Goal: Contribute content: Add original content to the website for others to see

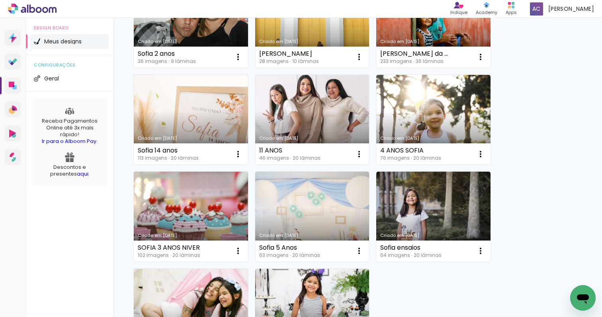
scroll to position [434, 0]
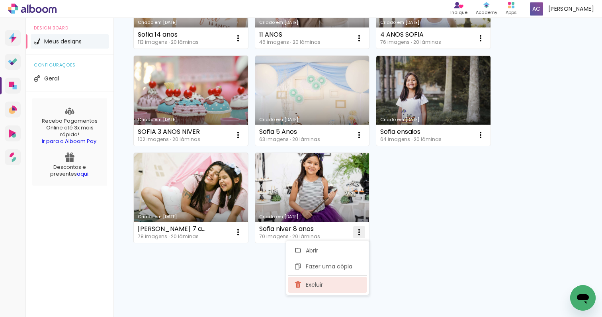
click at [319, 283] on span "Excluir" at bounding box center [314, 285] width 17 height 6
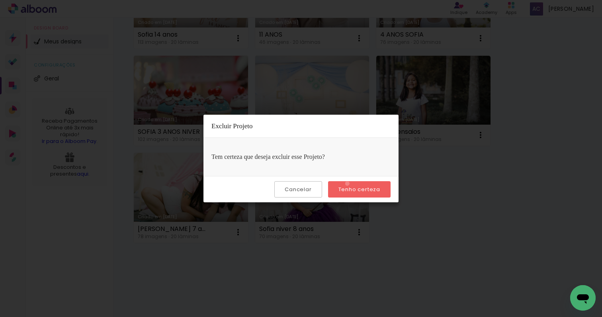
click at [349, 184] on paper-button "Tenho certeza" at bounding box center [359, 189] width 63 height 16
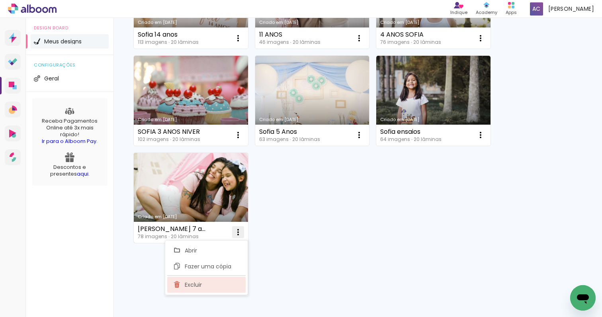
click at [205, 281] on paper-item "Excluir" at bounding box center [206, 285] width 78 height 16
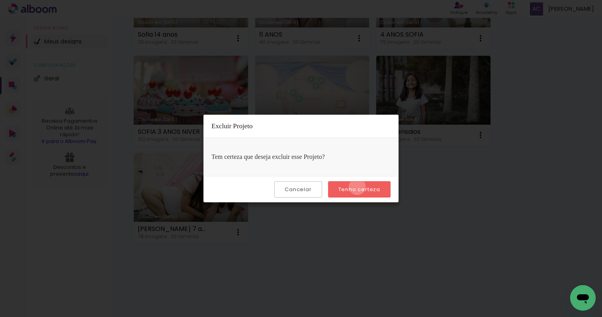
click at [0, 0] on slot "Tenho certeza" at bounding box center [0, 0] width 0 height 0
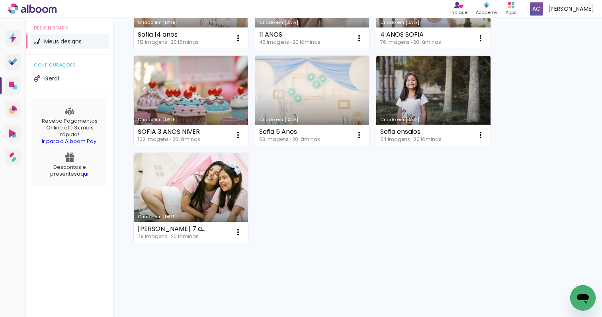
scroll to position [337, 0]
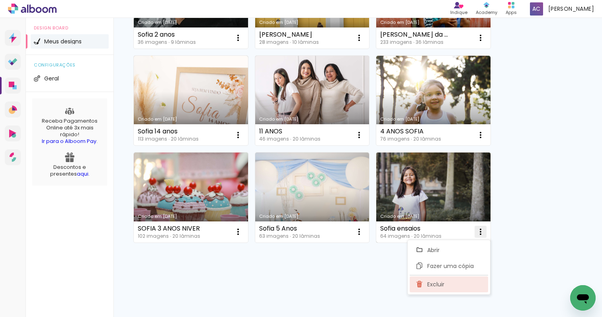
click at [432, 285] on span "Excluir" at bounding box center [435, 285] width 17 height 6
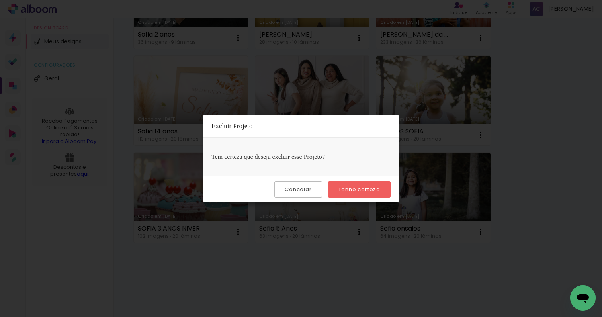
click at [0, 0] on slot "Tenho certeza" at bounding box center [0, 0] width 0 height 0
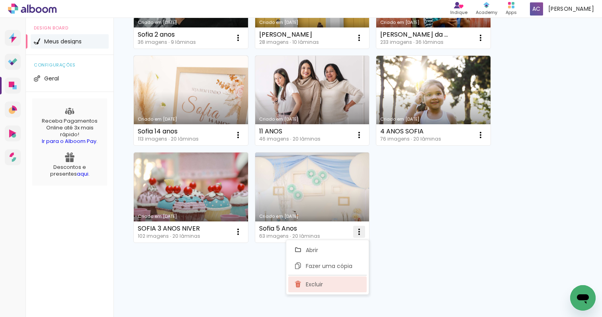
click at [324, 284] on paper-item "Excluir" at bounding box center [327, 284] width 78 height 16
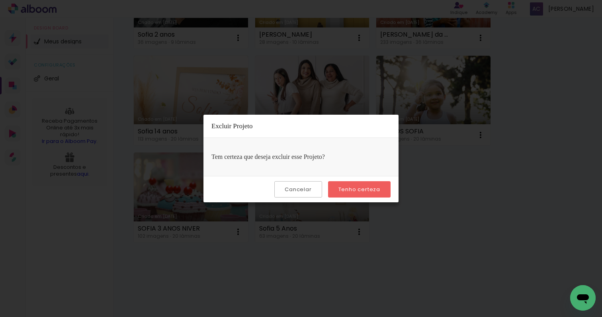
click at [367, 195] on paper-button "Tenho certeza" at bounding box center [359, 189] width 63 height 16
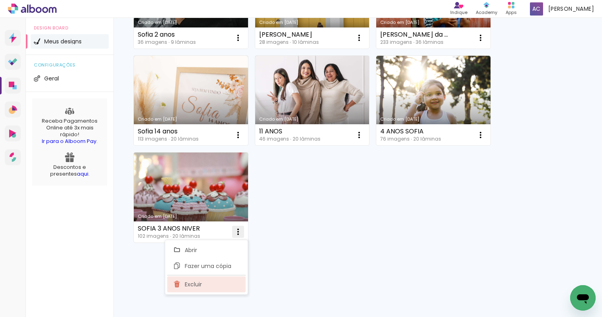
click at [217, 290] on paper-item "Excluir" at bounding box center [206, 284] width 78 height 16
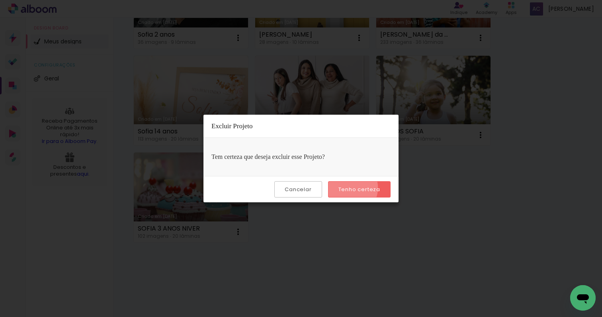
click at [0, 0] on slot "Tenho certeza" at bounding box center [0, 0] width 0 height 0
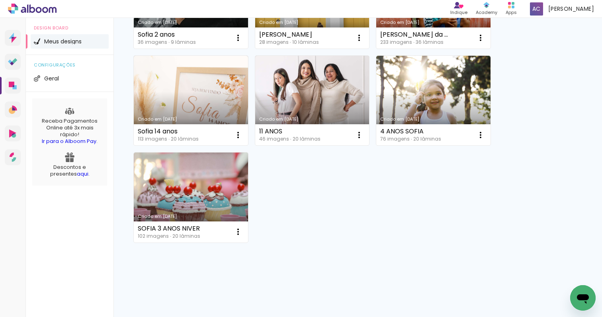
scroll to position [240, 0]
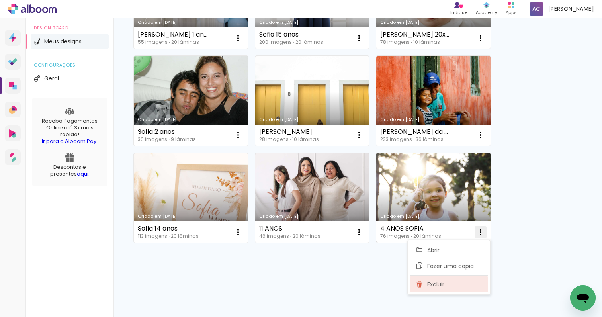
click at [431, 287] on span "Excluir" at bounding box center [435, 285] width 17 height 6
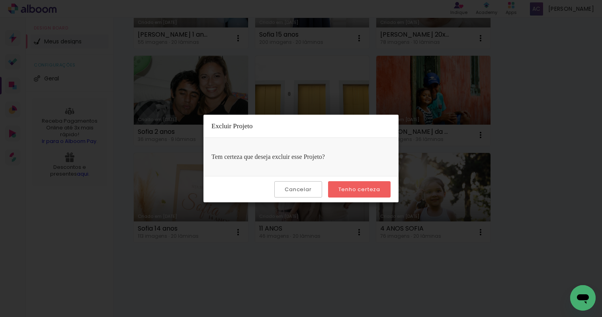
click at [0, 0] on slot "Tenho certeza" at bounding box center [0, 0] width 0 height 0
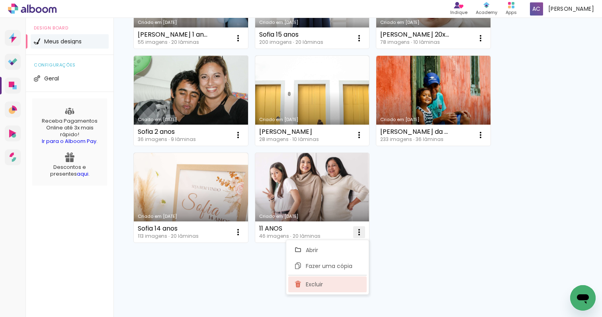
click at [323, 282] on span "Excluir" at bounding box center [314, 285] width 17 height 6
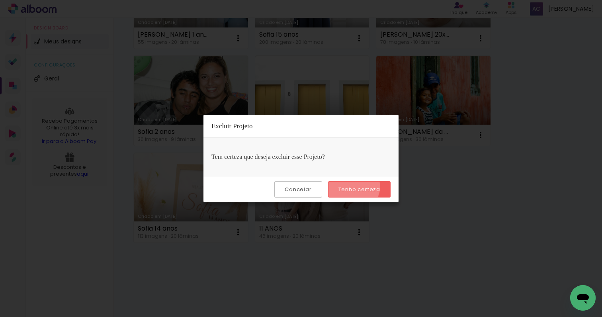
click at [0, 0] on slot "Tenho certeza" at bounding box center [0, 0] width 0 height 0
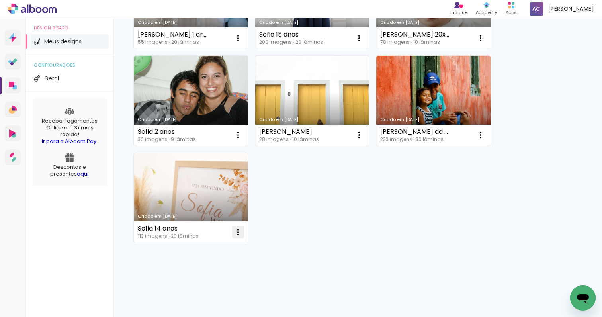
click at [233, 232] on paper-icon-button at bounding box center [238, 232] width 16 height 16
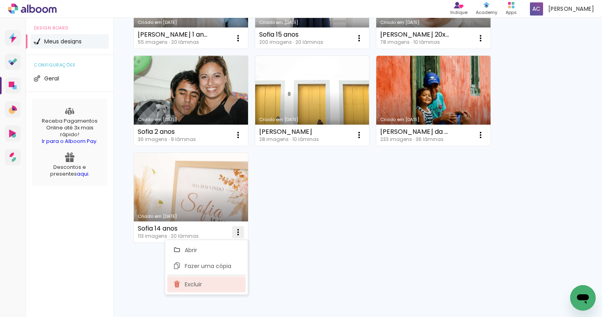
click at [209, 284] on paper-item "Excluir" at bounding box center [206, 284] width 78 height 16
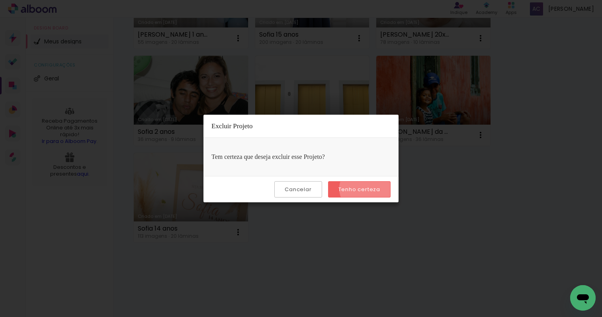
click at [0, 0] on slot "Tenho certeza" at bounding box center [0, 0] width 0 height 0
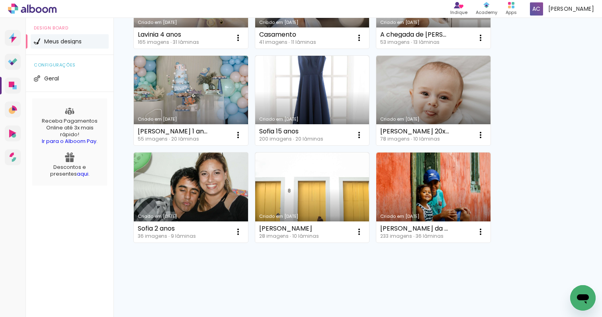
scroll to position [143, 0]
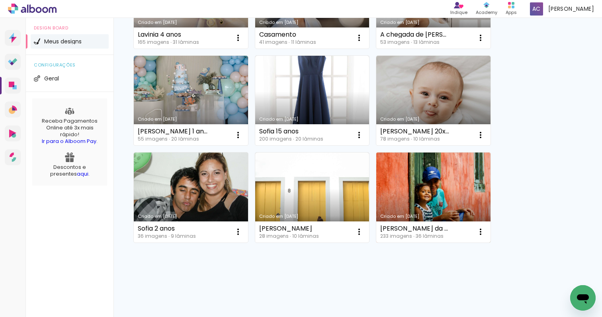
click at [429, 192] on link "Criado em [DATE]" at bounding box center [433, 198] width 114 height 90
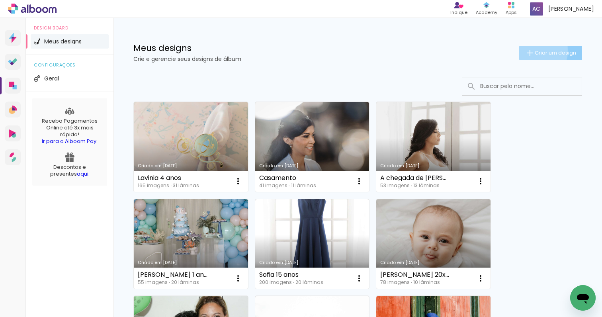
click at [531, 51] on iron-icon at bounding box center [530, 53] width 10 height 10
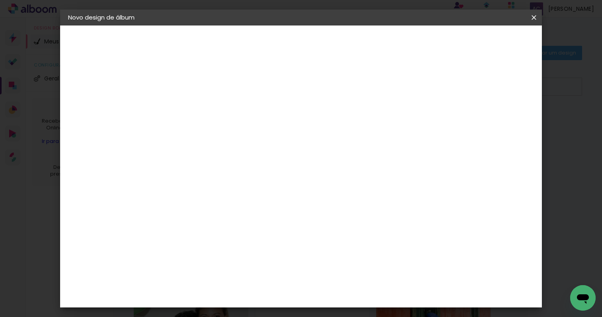
click at [198, 111] on input at bounding box center [198, 107] width 0 height 12
type input "Lorenzo 4 anos"
type paper-input "Lorenzo 4 anos"
click at [0, 0] on header "Novo design de álbum" at bounding box center [0, 0] width 0 height 0
click at [0, 0] on slot "Avançar" at bounding box center [0, 0] width 0 height 0
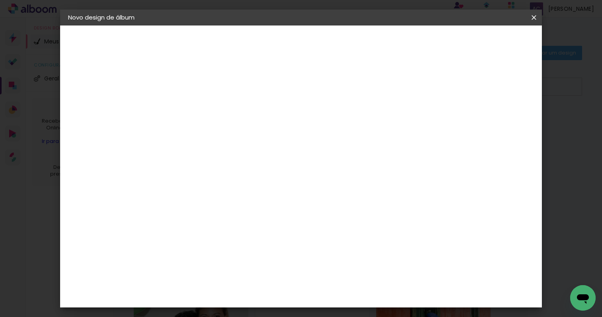
click at [0, 0] on slot "Tamanho Livre" at bounding box center [0, 0] width 0 height 0
click at [0, 0] on slot "Avançar" at bounding box center [0, 0] width 0 height 0
click at [498, 38] on paper-button "Iniciar design" at bounding box center [472, 42] width 52 height 14
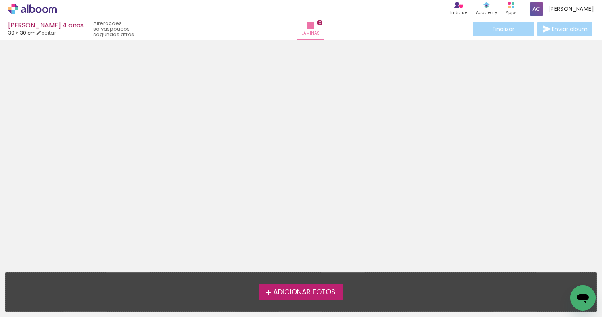
click at [281, 290] on span "Adicionar Fotos" at bounding box center [304, 292] width 63 height 7
click at [0, 0] on input "file" at bounding box center [0, 0] width 0 height 0
click at [301, 291] on span "Adicionar Fotos" at bounding box center [304, 292] width 63 height 7
click at [0, 0] on input "file" at bounding box center [0, 0] width 0 height 0
click at [279, 294] on span "Adicionar Fotos" at bounding box center [304, 292] width 63 height 7
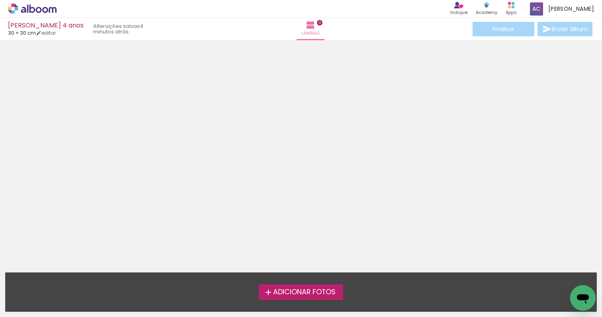
click at [0, 0] on input "file" at bounding box center [0, 0] width 0 height 0
click at [283, 295] on span "Adicionar Fotos" at bounding box center [304, 292] width 63 height 7
click at [0, 0] on input "file" at bounding box center [0, 0] width 0 height 0
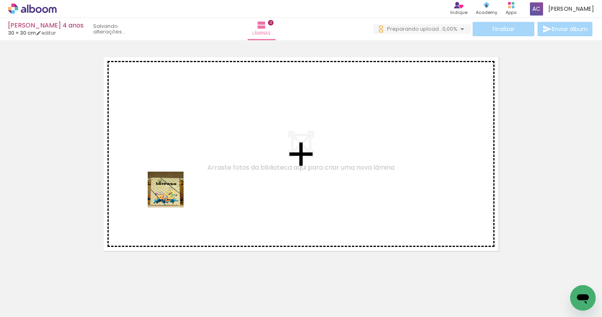
drag, startPoint x: 87, startPoint y: 290, endPoint x: 174, endPoint y: 195, distance: 128.6
click at [174, 194] on quentale-workspace at bounding box center [301, 158] width 602 height 317
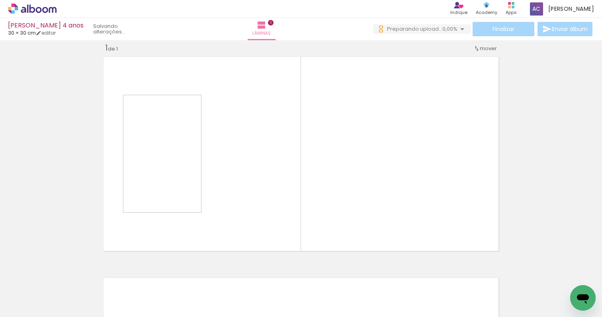
scroll to position [10, 0]
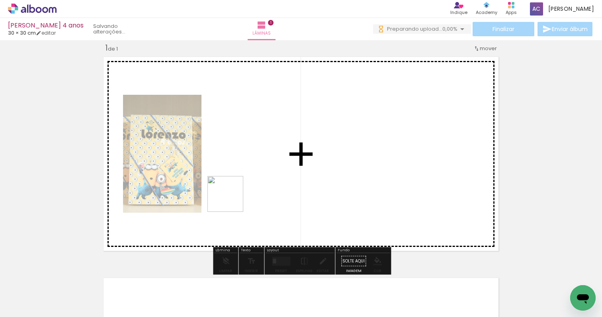
drag, startPoint x: 129, startPoint y: 291, endPoint x: 237, endPoint y: 197, distance: 143.2
click at [237, 197] on quentale-workspace at bounding box center [301, 158] width 602 height 317
drag, startPoint x: 171, startPoint y: 296, endPoint x: 340, endPoint y: 159, distance: 218.3
click at [340, 159] on quentale-workspace at bounding box center [301, 158] width 602 height 317
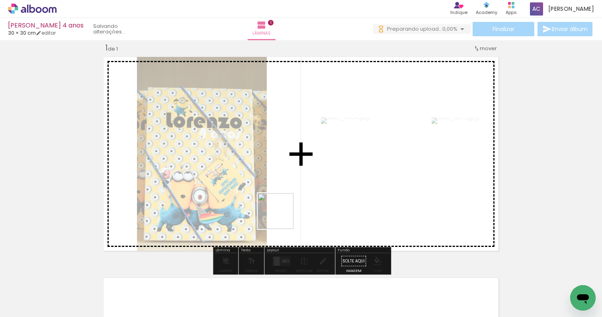
drag, startPoint x: 261, startPoint y: 289, endPoint x: 296, endPoint y: 184, distance: 110.8
click at [296, 184] on quentale-workspace at bounding box center [301, 158] width 602 height 317
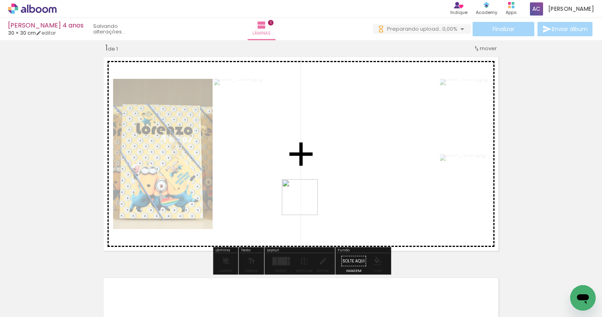
drag, startPoint x: 306, startPoint y: 293, endPoint x: 307, endPoint y: 195, distance: 98.0
click at [307, 195] on quentale-workspace at bounding box center [301, 158] width 602 height 317
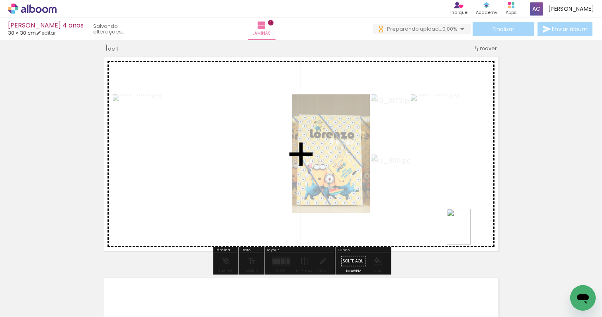
drag, startPoint x: 488, startPoint y: 291, endPoint x: 464, endPoint y: 226, distance: 69.6
click at [464, 226] on quentale-workspace at bounding box center [301, 158] width 602 height 317
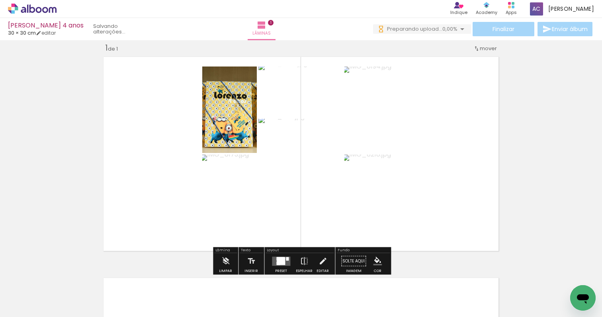
scroll to position [0, 0]
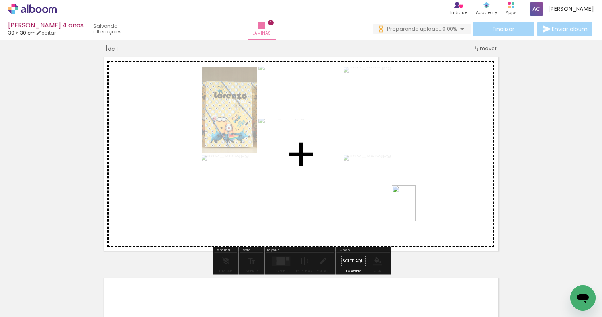
drag, startPoint x: 568, startPoint y: 282, endPoint x: 416, endPoint y: 211, distance: 167.1
click at [416, 210] on quentale-workspace at bounding box center [301, 158] width 602 height 317
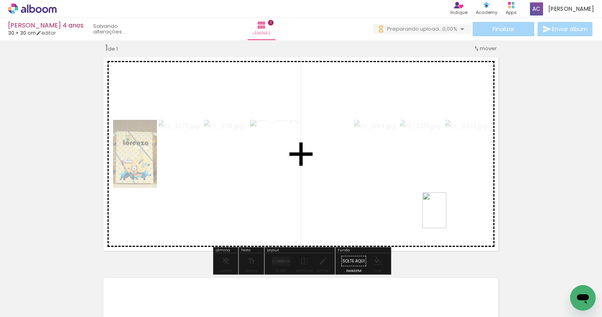
drag, startPoint x: 525, startPoint y: 296, endPoint x: 447, endPoint y: 217, distance: 111.5
click at [447, 217] on quentale-workspace at bounding box center [301, 158] width 602 height 317
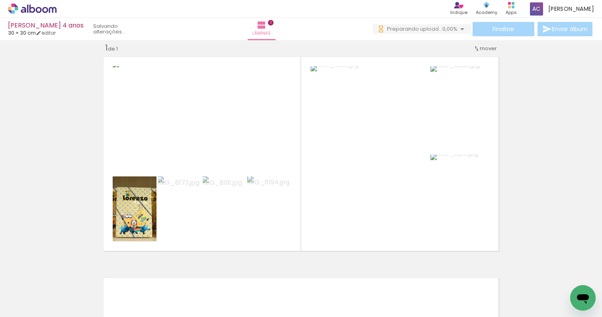
scroll to position [0, 323]
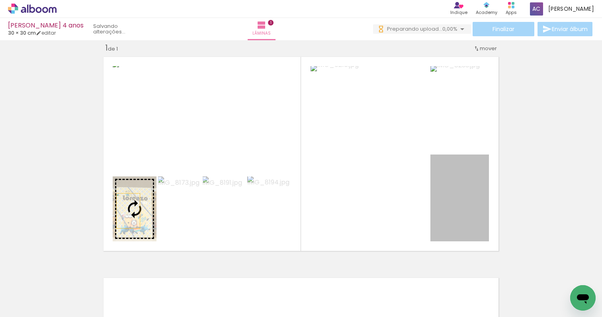
drag, startPoint x: 468, startPoint y: 195, endPoint x: 129, endPoint y: 212, distance: 339.0
click at [0, 0] on slot at bounding box center [0, 0] width 0 height 0
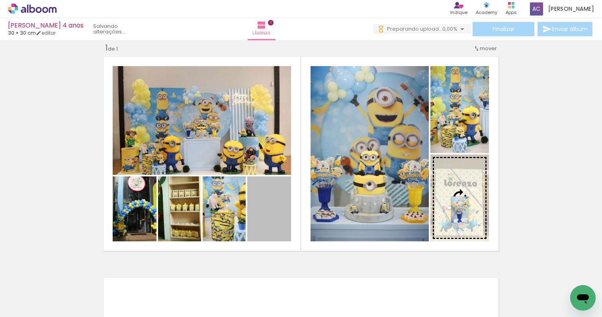
drag, startPoint x: 270, startPoint y: 220, endPoint x: 460, endPoint y: 209, distance: 190.8
click at [0, 0] on slot at bounding box center [0, 0] width 0 height 0
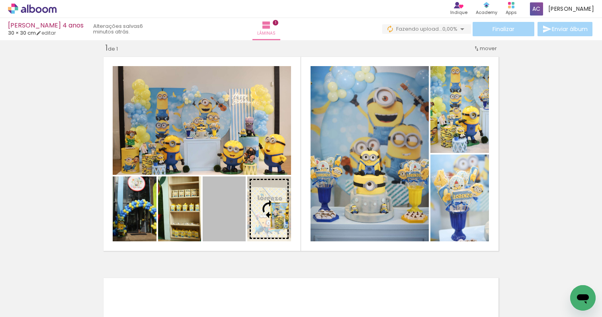
drag, startPoint x: 234, startPoint y: 215, endPoint x: 279, endPoint y: 215, distance: 45.0
click at [0, 0] on slot at bounding box center [0, 0] width 0 height 0
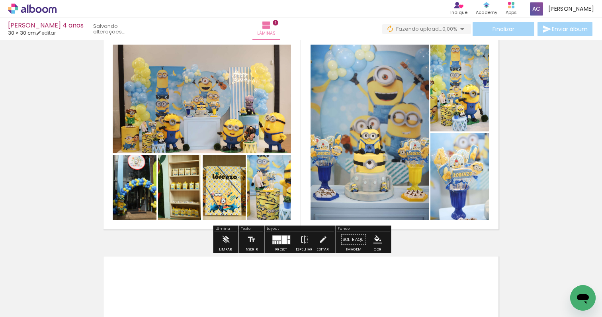
scroll to position [37, 0]
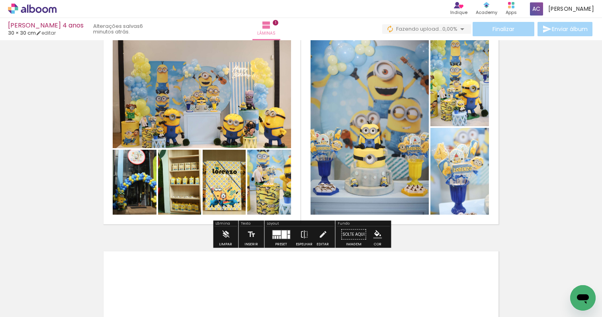
click at [277, 233] on div at bounding box center [276, 232] width 8 height 5
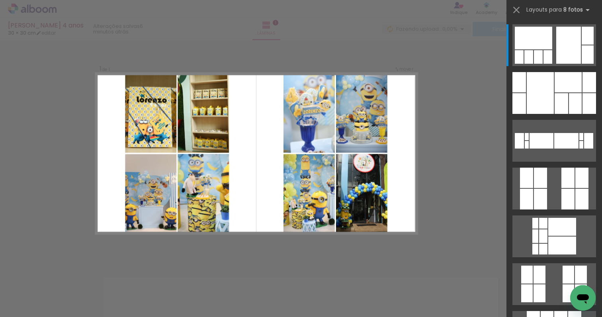
scroll to position [10, 0]
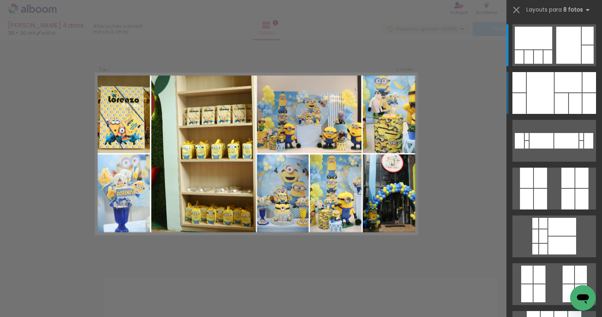
click at [569, 98] on div at bounding box center [575, 103] width 13 height 21
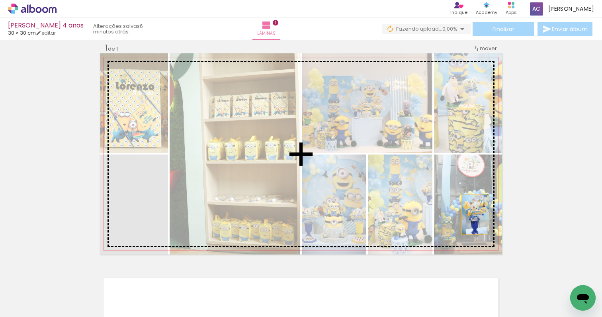
drag, startPoint x: 143, startPoint y: 204, endPoint x: 476, endPoint y: 214, distance: 332.8
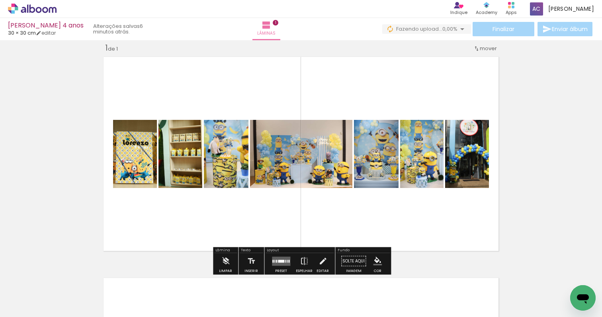
click at [280, 257] on quentale-layouter at bounding box center [281, 261] width 18 height 9
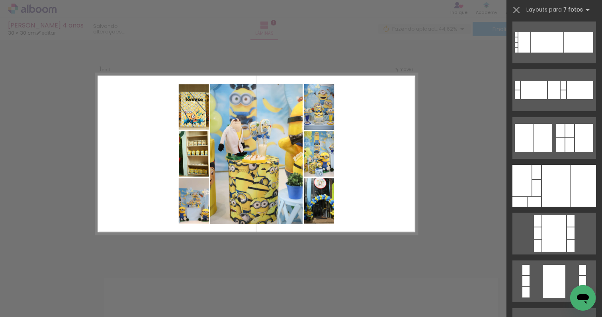
scroll to position [1354, 0]
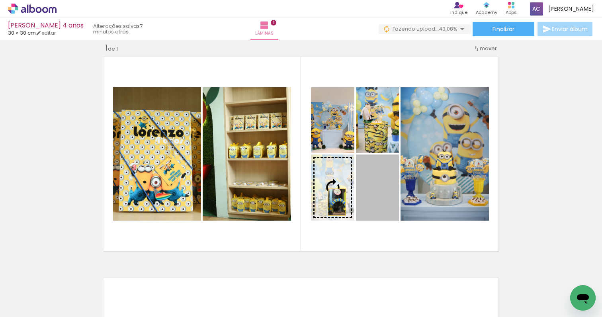
drag, startPoint x: 382, startPoint y: 203, endPoint x: 336, endPoint y: 202, distance: 46.6
click at [0, 0] on slot at bounding box center [0, 0] width 0 height 0
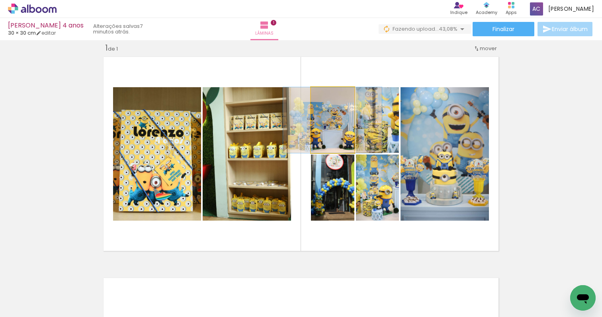
click at [339, 131] on quentale-photo at bounding box center [332, 120] width 43 height 66
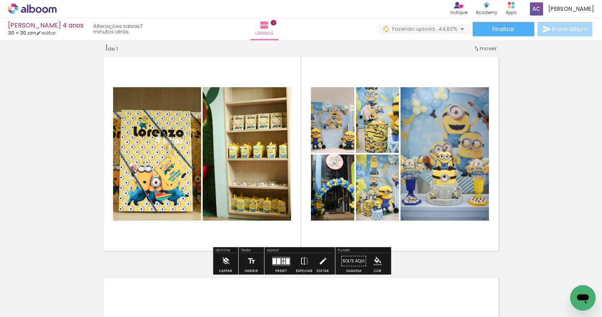
click at [282, 260] on div at bounding box center [282, 259] width 1 height 2
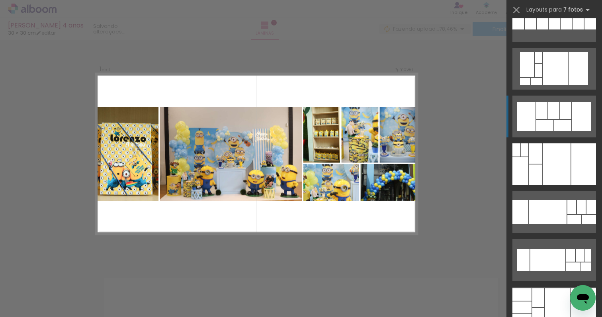
scroll to position [2086, 0]
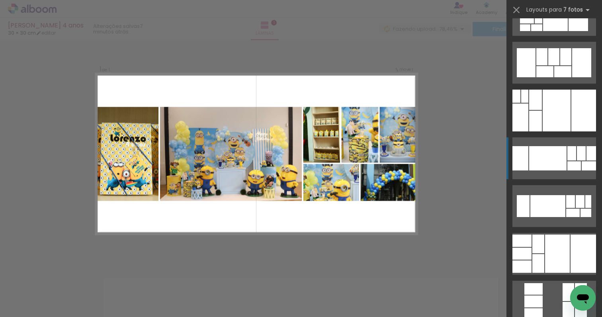
click at [542, 159] on div at bounding box center [547, 158] width 37 height 24
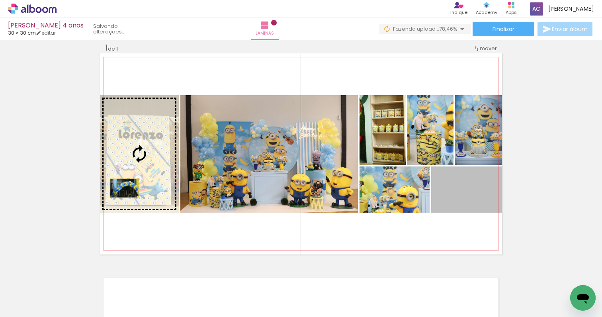
drag, startPoint x: 447, startPoint y: 209, endPoint x: 123, endPoint y: 190, distance: 324.4
click at [0, 0] on slot at bounding box center [0, 0] width 0 height 0
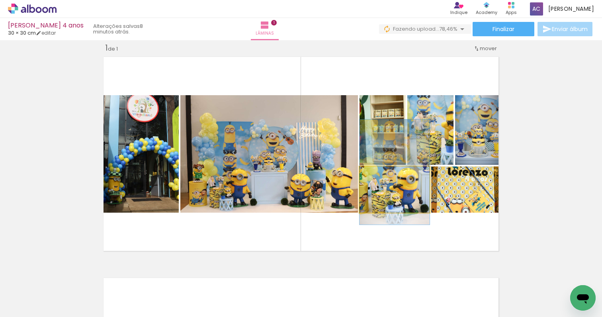
drag, startPoint x: 396, startPoint y: 200, endPoint x: 396, endPoint y: 182, distance: 17.9
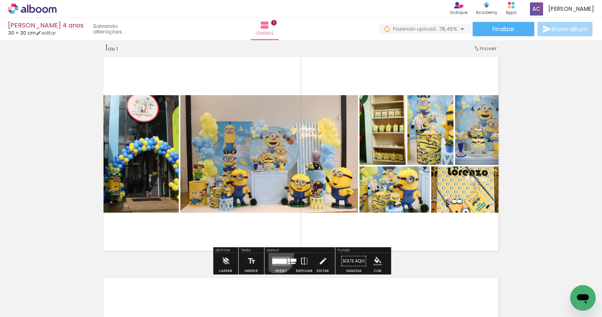
click at [276, 257] on quentale-layouter at bounding box center [281, 261] width 18 height 9
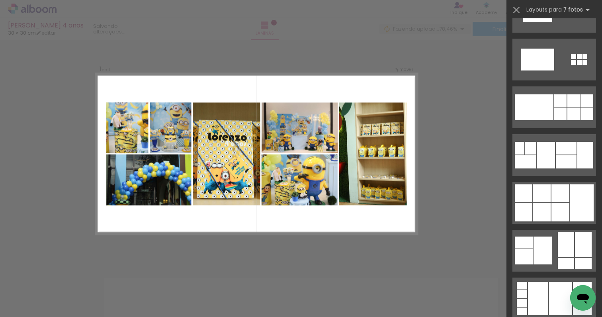
scroll to position [3048, 0]
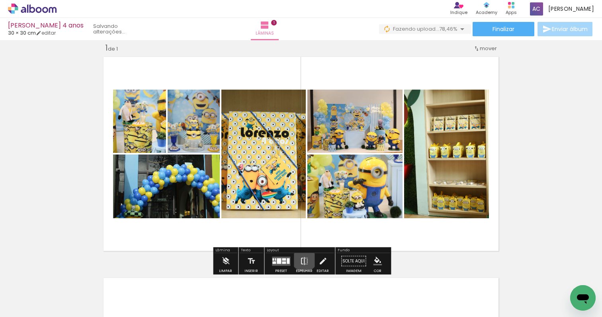
click at [303, 257] on iron-icon at bounding box center [304, 261] width 9 height 16
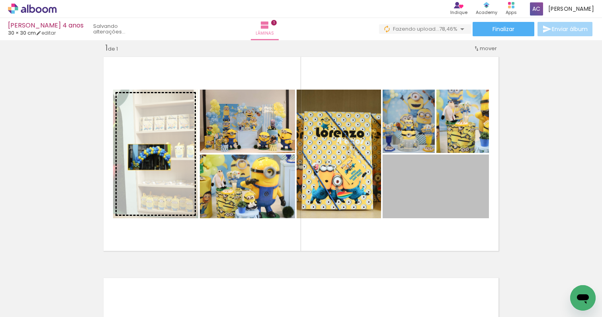
drag, startPoint x: 406, startPoint y: 195, endPoint x: 149, endPoint y: 157, distance: 259.7
click at [0, 0] on slot at bounding box center [0, 0] width 0 height 0
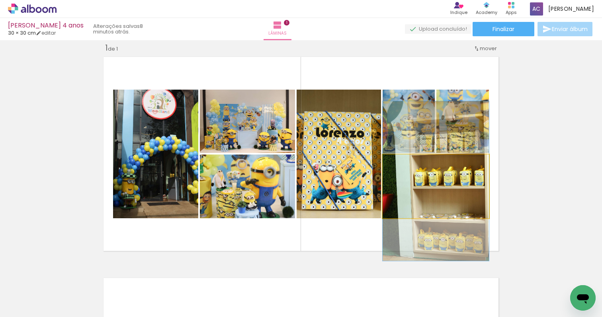
drag, startPoint x: 433, startPoint y: 192, endPoint x: 427, endPoint y: 185, distance: 8.7
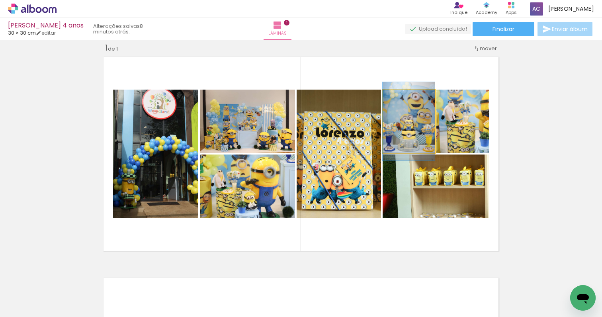
click at [394, 141] on quentale-photo at bounding box center [409, 121] width 52 height 63
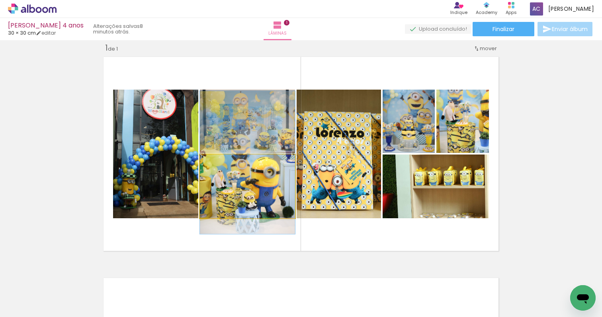
click at [277, 188] on quentale-photo at bounding box center [247, 187] width 95 height 64
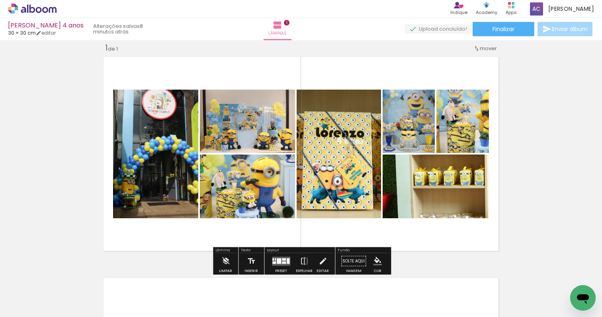
click at [269, 112] on quentale-photo at bounding box center [247, 121] width 95 height 63
click at [278, 260] on div at bounding box center [279, 261] width 4 height 6
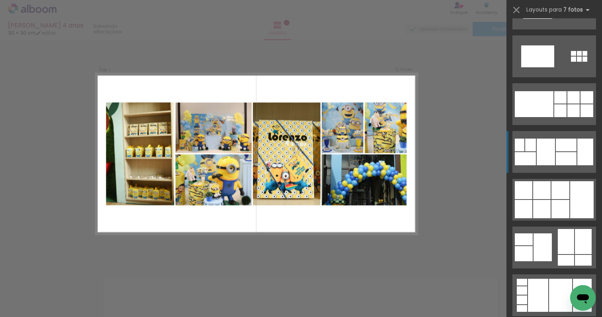
scroll to position [3155, 0]
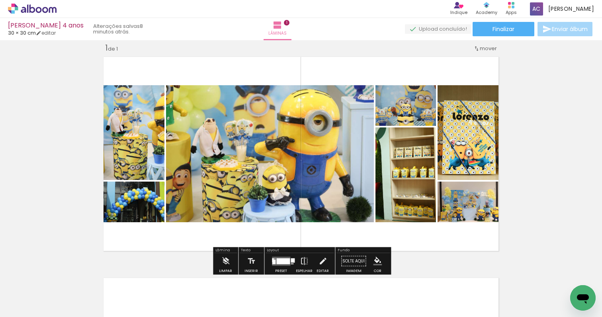
click at [545, 233] on div "Inserir lâmina 1 de 1" at bounding box center [301, 254] width 602 height 443
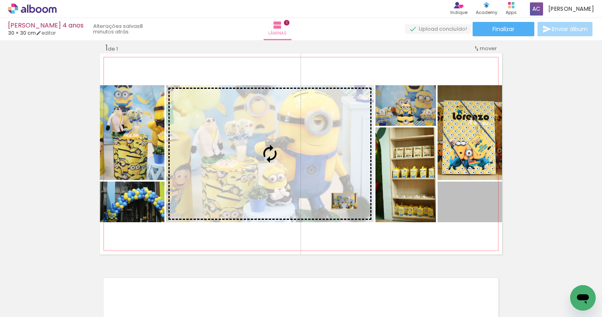
drag, startPoint x: 475, startPoint y: 206, endPoint x: 343, endPoint y: 201, distance: 131.9
click at [0, 0] on slot at bounding box center [0, 0] width 0 height 0
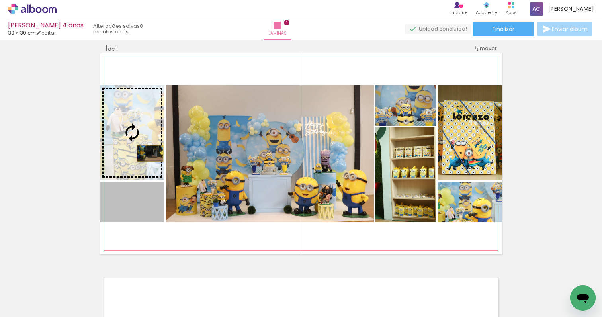
drag, startPoint x: 149, startPoint y: 206, endPoint x: 150, endPoint y: 153, distance: 52.6
click at [0, 0] on slot at bounding box center [0, 0] width 0 height 0
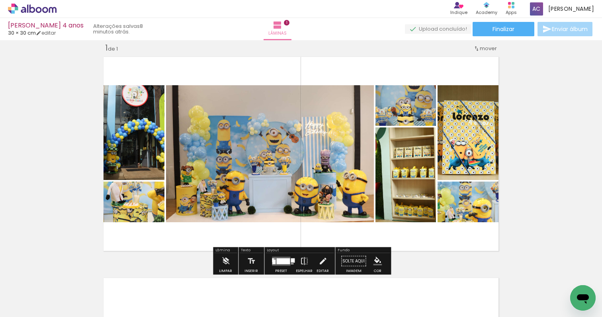
click at [276, 258] on div at bounding box center [283, 261] width 14 height 6
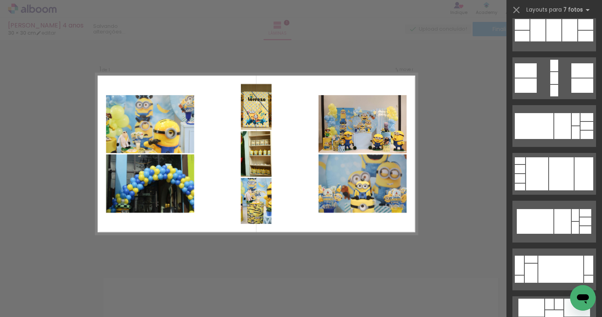
scroll to position [3608, 0]
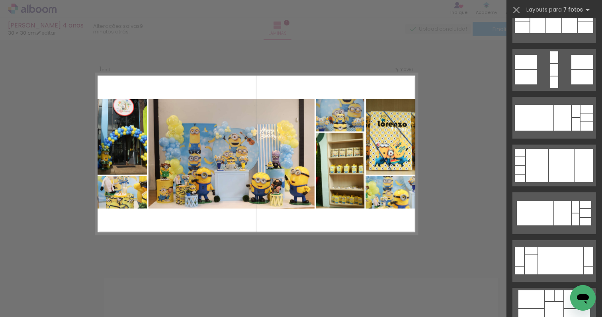
click at [449, 201] on div "Confirmar Cancelar" at bounding box center [301, 260] width 602 height 461
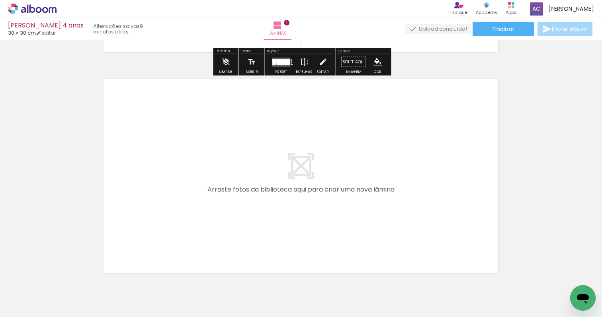
scroll to position [210, 0]
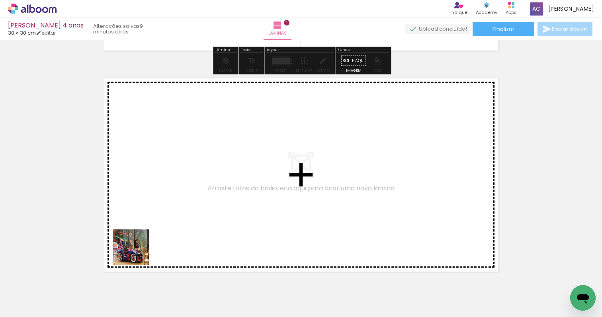
drag, startPoint x: 109, startPoint y: 290, endPoint x: 153, endPoint y: 237, distance: 68.7
click at [153, 237] on quentale-workspace at bounding box center [301, 158] width 602 height 317
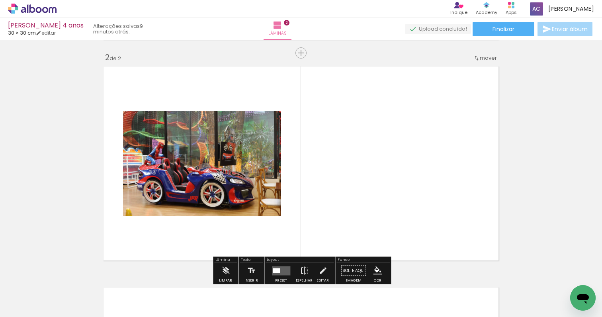
scroll to position [231, 0]
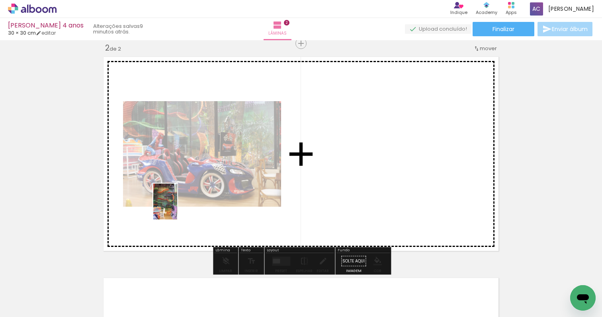
drag, startPoint x: 65, startPoint y: 291, endPoint x: 177, endPoint y: 209, distance: 138.6
click at [177, 209] on quentale-workspace at bounding box center [301, 158] width 602 height 317
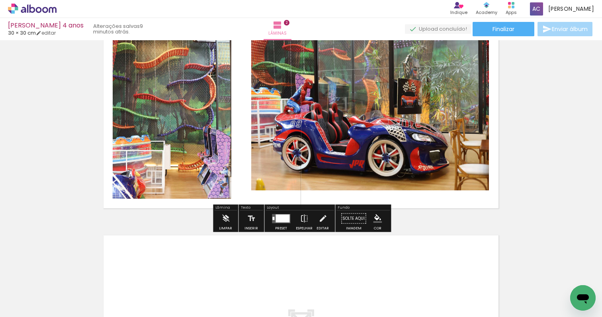
scroll to position [277, 0]
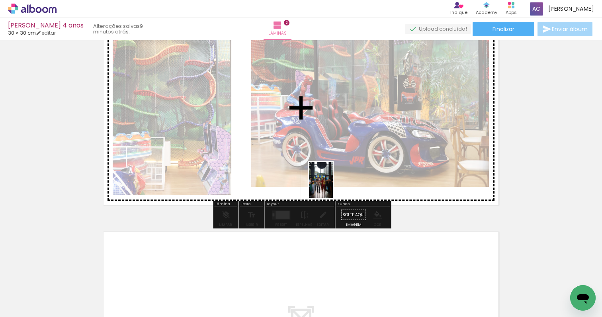
drag, startPoint x: 303, startPoint y: 298, endPoint x: 333, endPoint y: 188, distance: 114.5
click at [333, 187] on quentale-workspace at bounding box center [301, 158] width 602 height 317
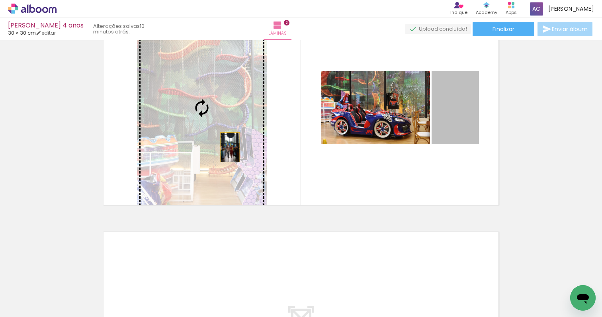
drag, startPoint x: 466, startPoint y: 114, endPoint x: 217, endPoint y: 153, distance: 252.0
click at [0, 0] on slot at bounding box center [0, 0] width 0 height 0
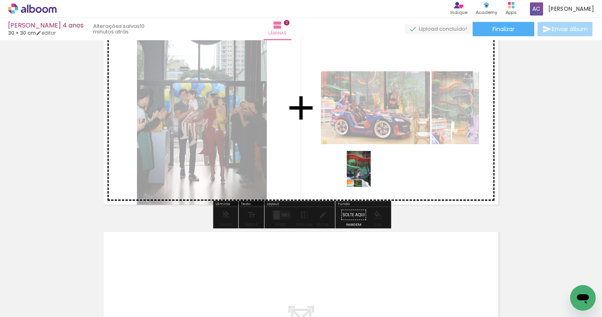
drag, startPoint x: 384, startPoint y: 298, endPoint x: 371, endPoint y: 175, distance: 123.0
click at [371, 175] on quentale-workspace at bounding box center [301, 158] width 602 height 317
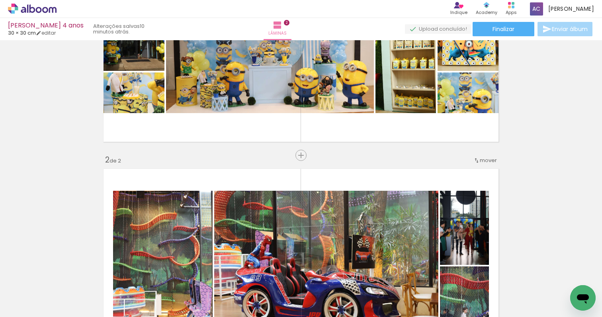
scroll to position [114, 0]
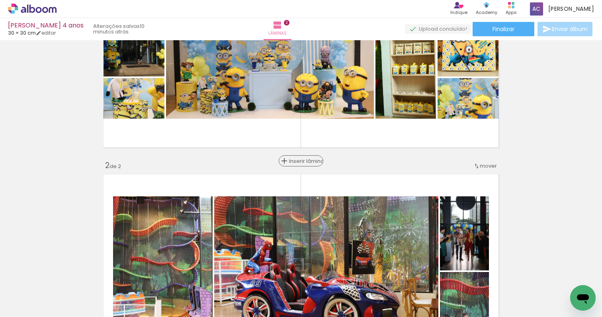
click at [298, 160] on span "Inserir lâmina" at bounding box center [304, 161] width 31 height 5
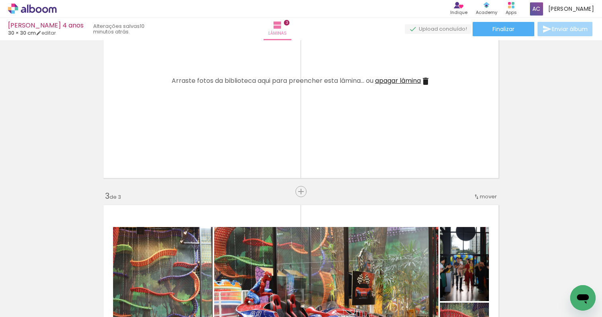
scroll to position [298, 0]
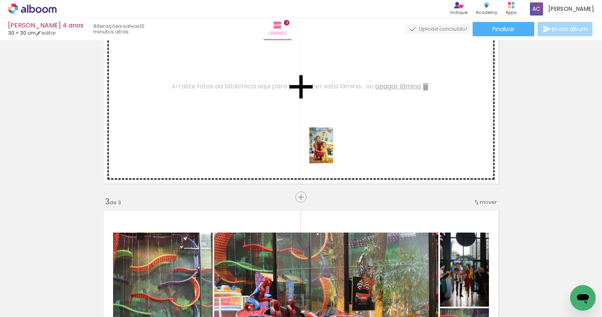
drag, startPoint x: 339, startPoint y: 304, endPoint x: 333, endPoint y: 150, distance: 154.7
click at [333, 150] on quentale-workspace at bounding box center [301, 158] width 602 height 317
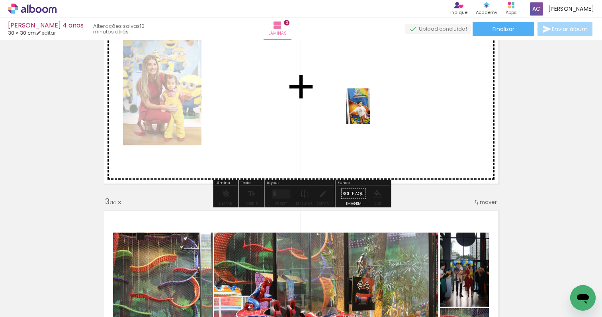
drag, startPoint x: 431, startPoint y: 282, endPoint x: 365, endPoint y: 101, distance: 192.0
click at [365, 101] on quentale-workspace at bounding box center [301, 158] width 602 height 317
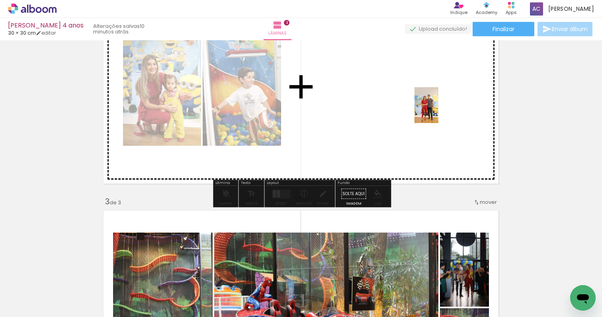
drag, startPoint x: 478, startPoint y: 292, endPoint x: 439, endPoint y: 112, distance: 184.4
click at [439, 112] on quentale-workspace at bounding box center [301, 158] width 602 height 317
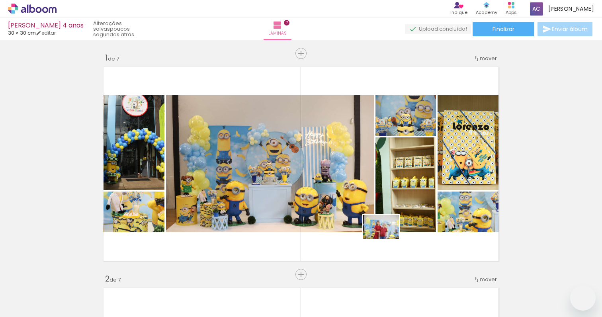
click at [387, 239] on quentale-workspace at bounding box center [301, 158] width 602 height 317
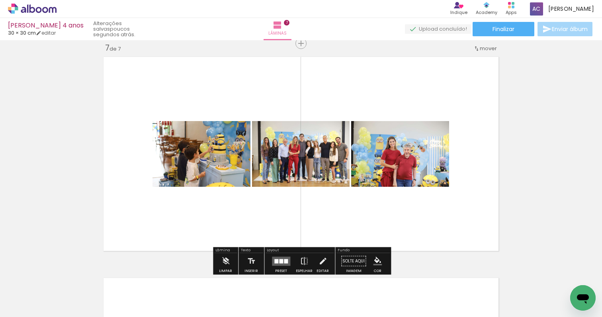
scroll to position [0, 951]
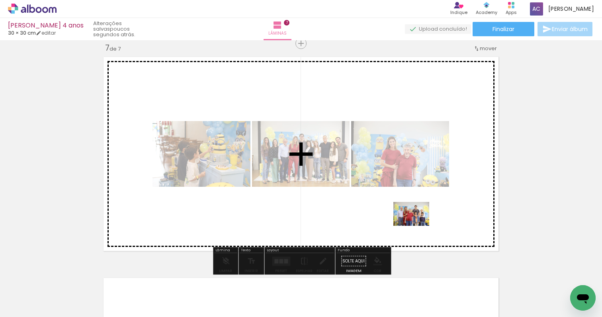
drag, startPoint x: 427, startPoint y: 286, endPoint x: 417, endPoint y: 226, distance: 60.4
click at [417, 226] on quentale-workspace at bounding box center [301, 158] width 602 height 317
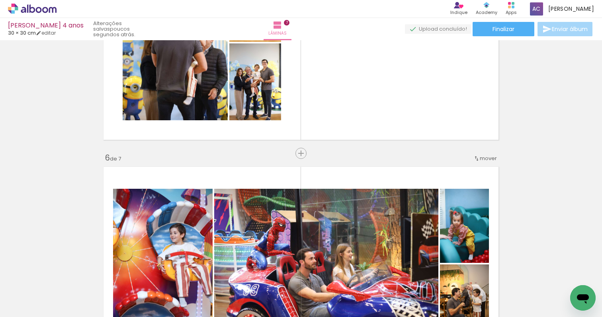
scroll to position [1094, 0]
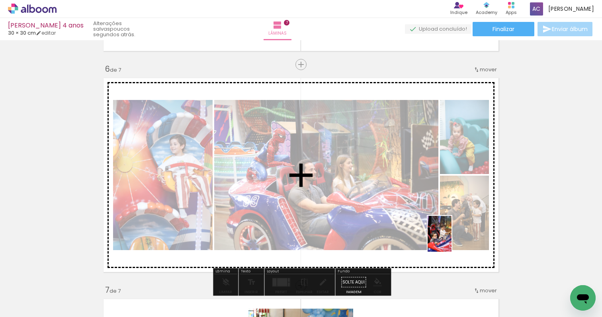
drag, startPoint x: 470, startPoint y: 288, endPoint x: 452, endPoint y: 239, distance: 52.4
click at [452, 239] on quentale-workspace at bounding box center [301, 158] width 602 height 317
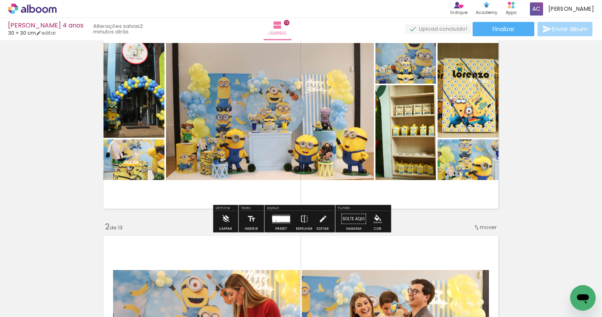
scroll to position [0, 2080]
